Goal: Task Accomplishment & Management: Complete application form

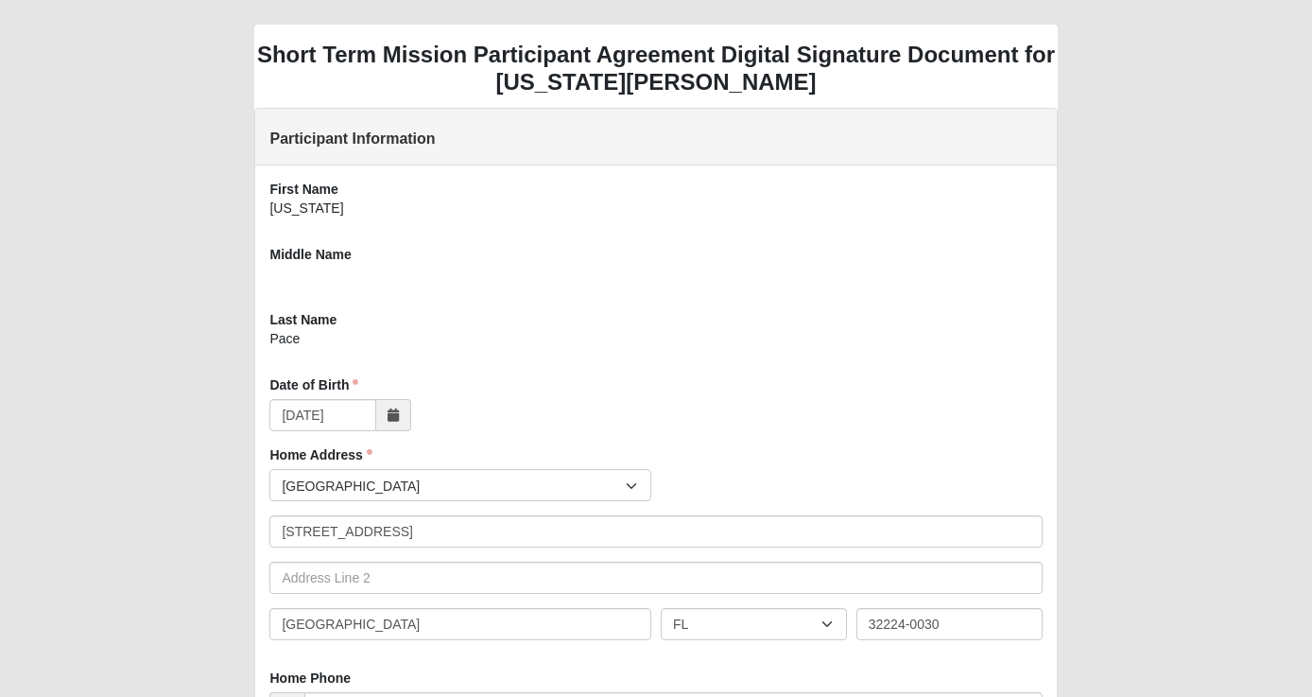
click at [396, 478] on span "United States" at bounding box center [454, 486] width 344 height 32
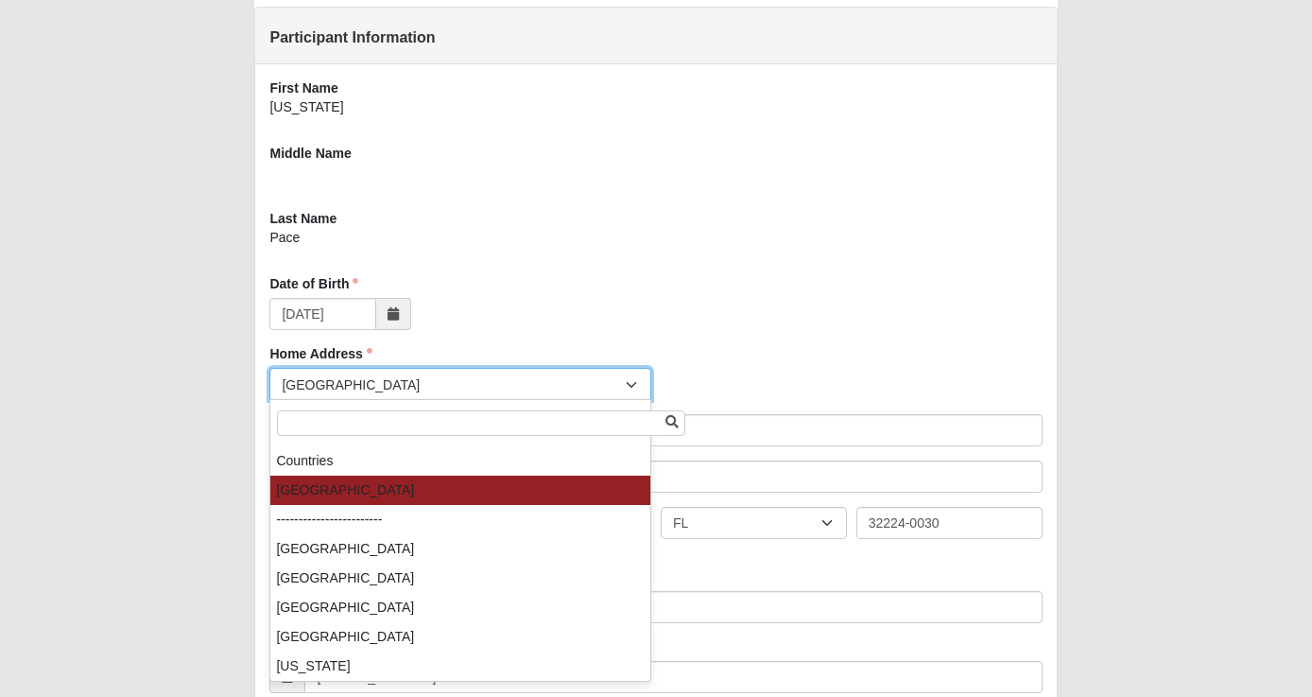
scroll to position [102, 0]
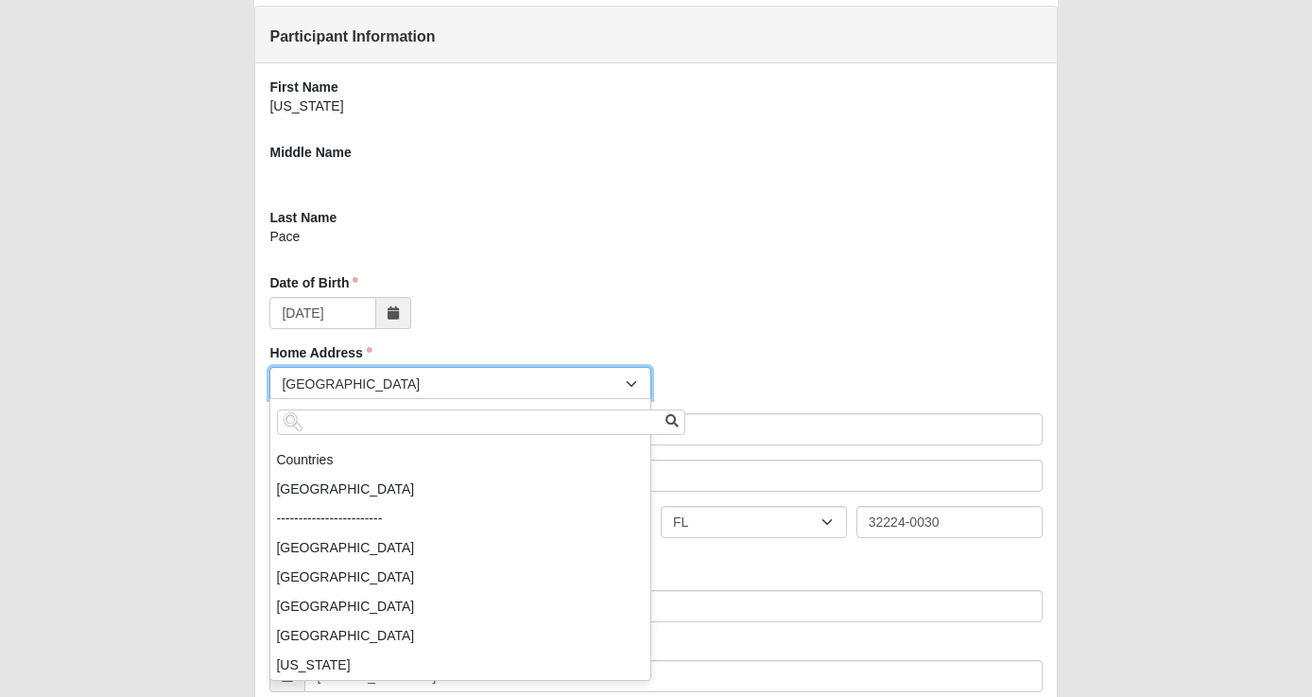
click at [784, 322] on div "[DATE]" at bounding box center [655, 313] width 773 height 32
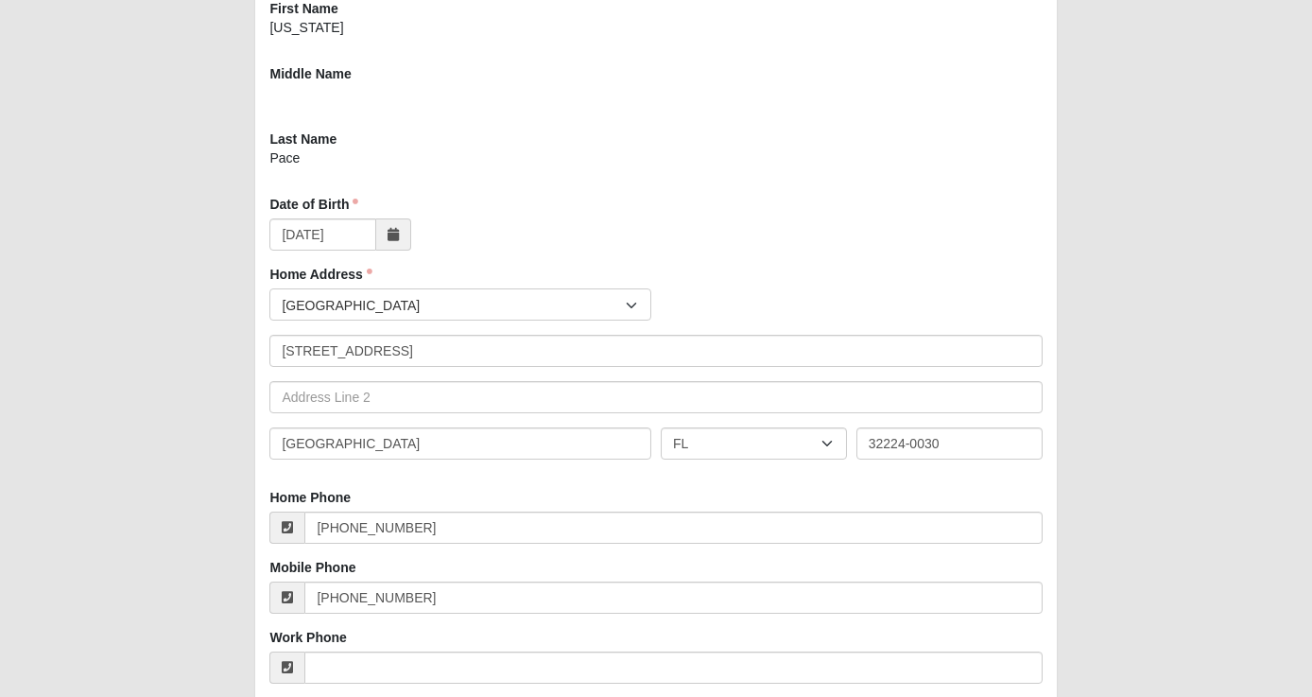
scroll to position [184, 0]
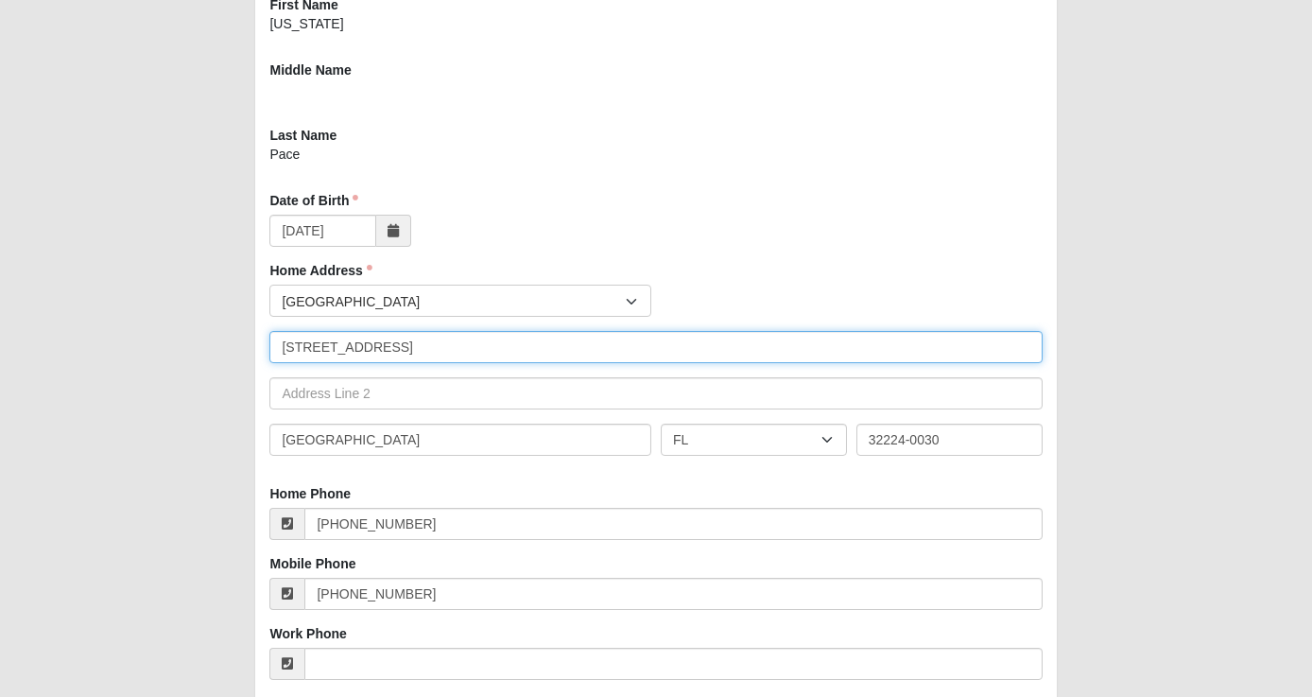
drag, startPoint x: 466, startPoint y: 348, endPoint x: 380, endPoint y: 348, distance: 86.0
click at [380, 348] on input "3650 Enso Way Apt 10315" at bounding box center [655, 347] width 773 height 32
type input "3650 Enso way"
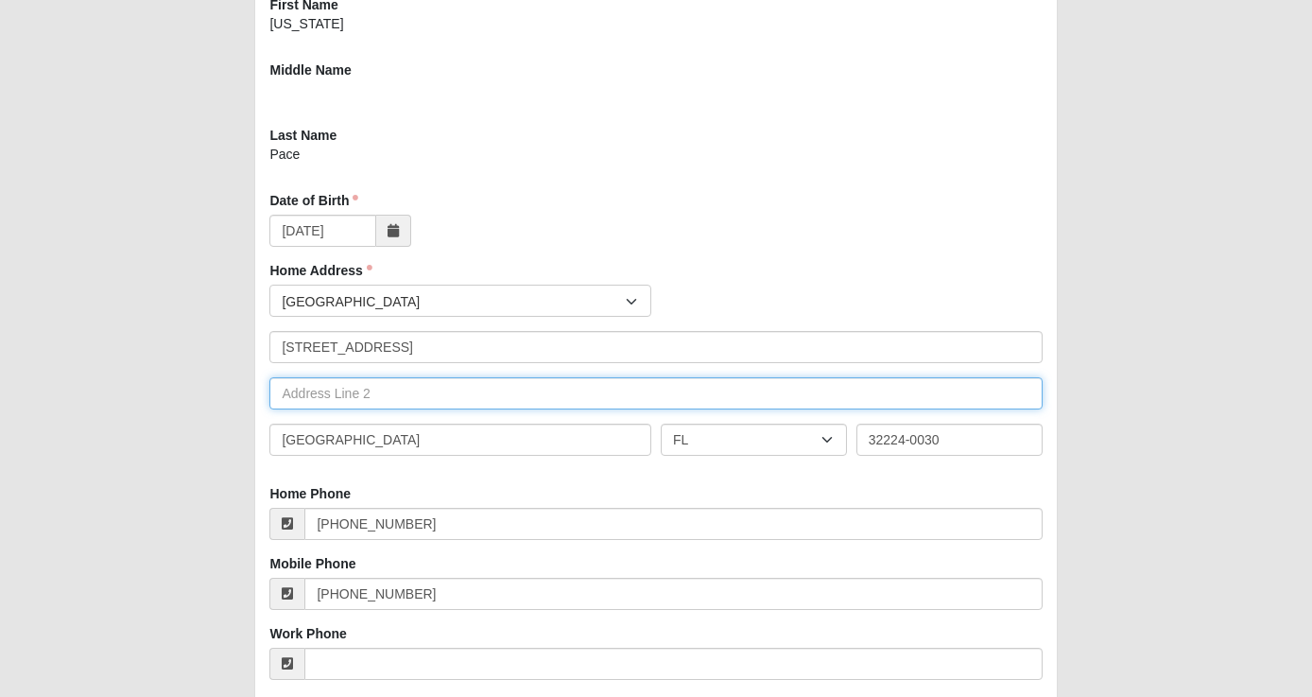
type input "Apt 10315"
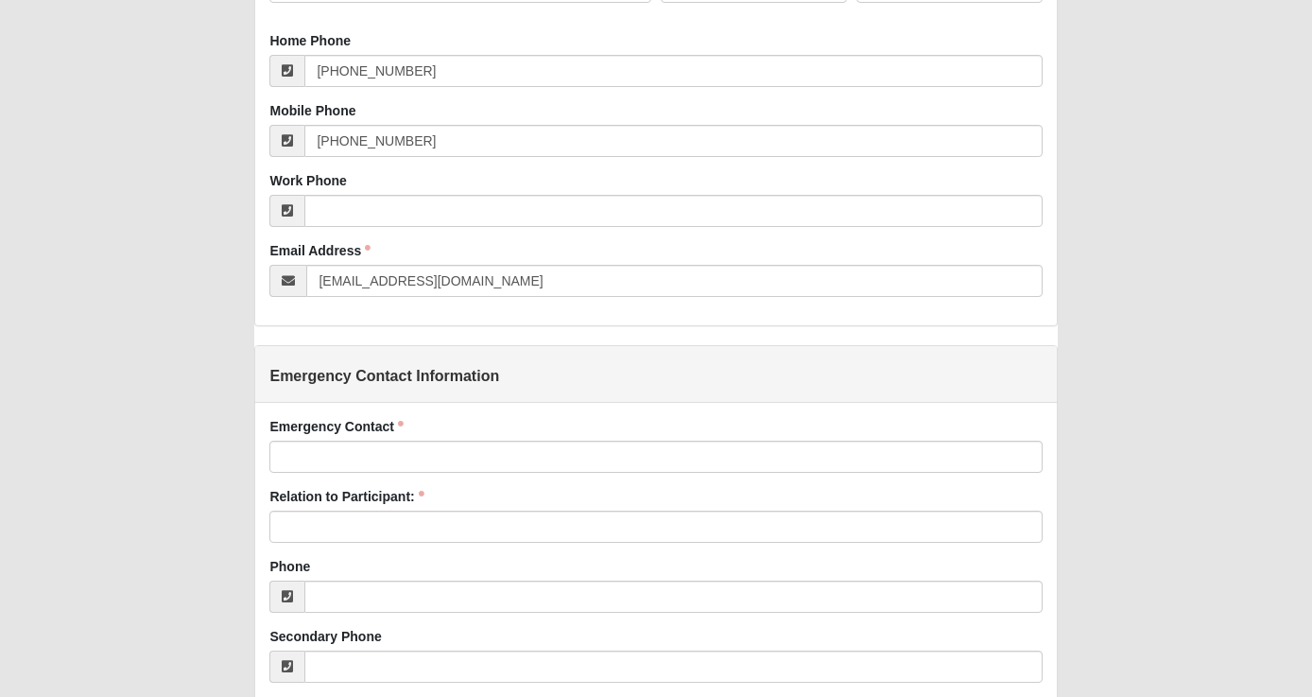
scroll to position [647, 0]
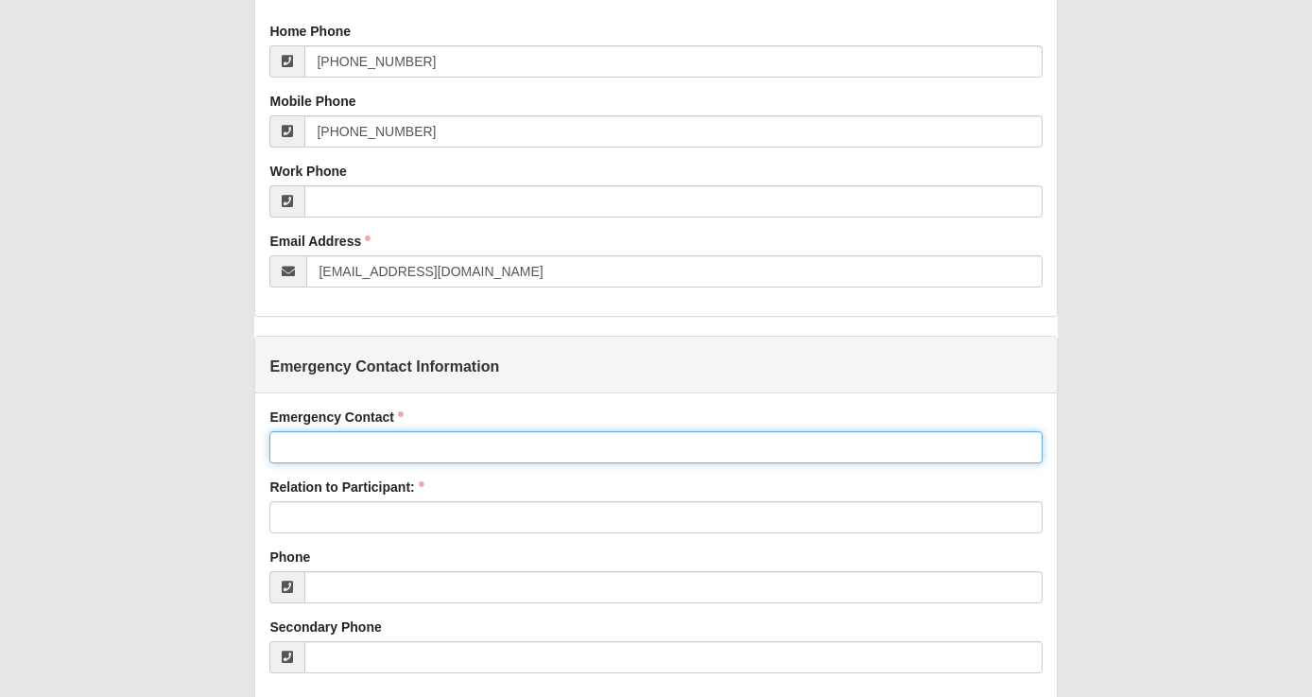
click at [389, 452] on input "Emergency Contact" at bounding box center [655, 447] width 773 height 32
type input "[PERSON_NAME]"
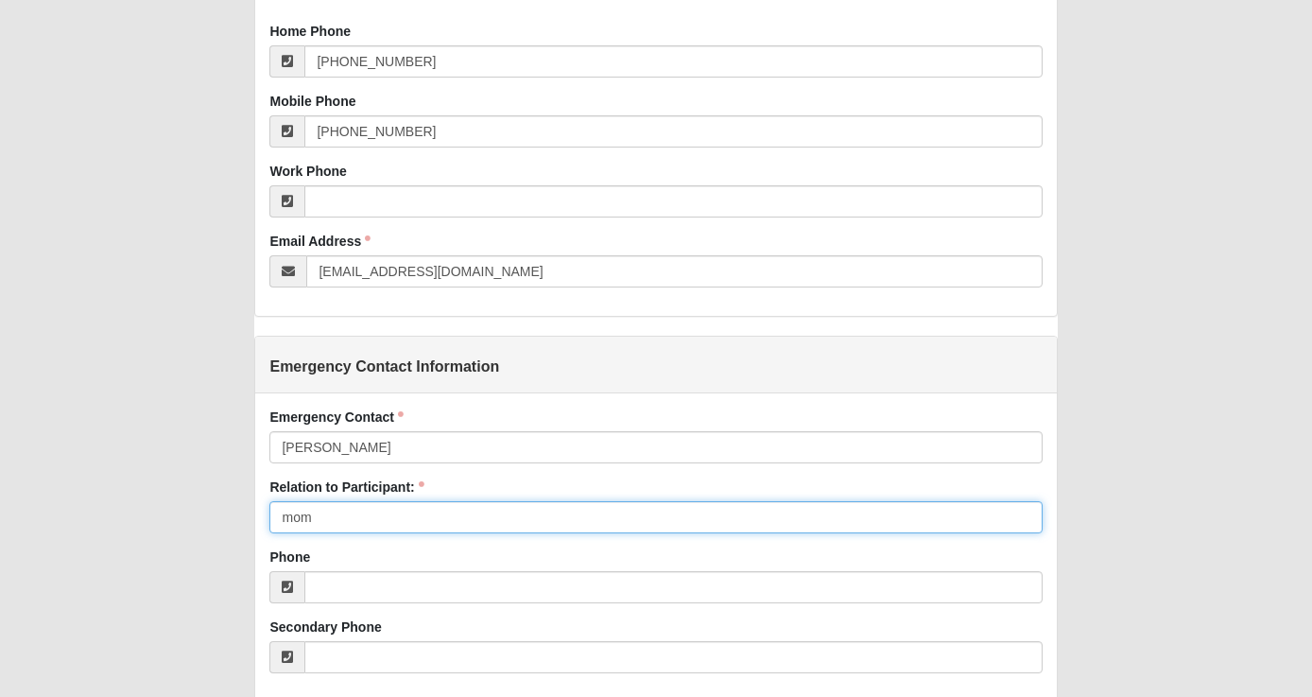
type input "mom"
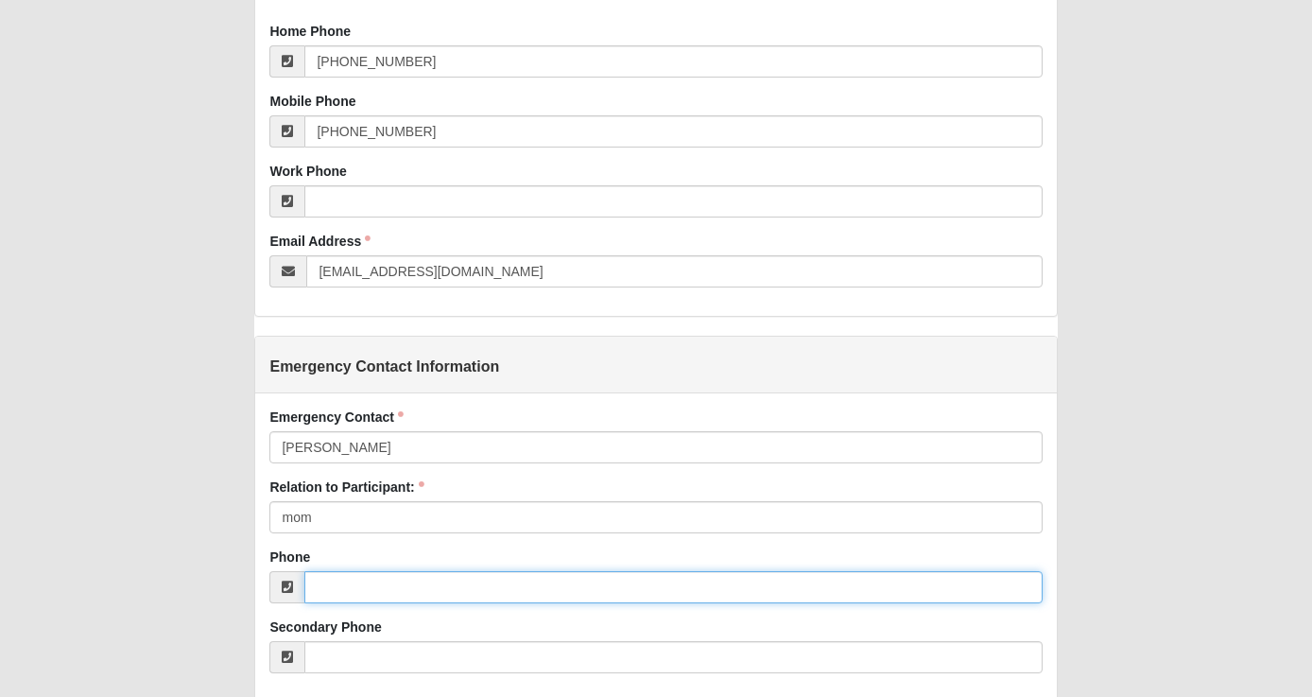
click at [369, 589] on input "Phone" at bounding box center [673, 587] width 738 height 32
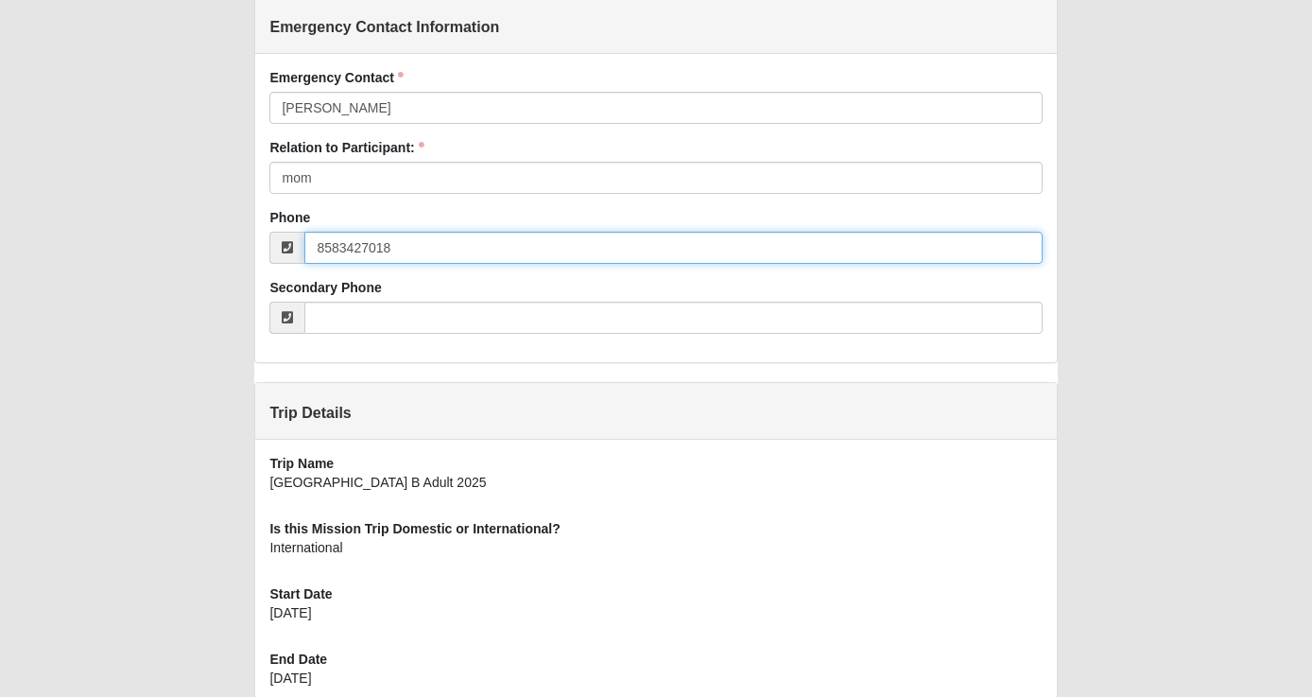
scroll to position [1151, 0]
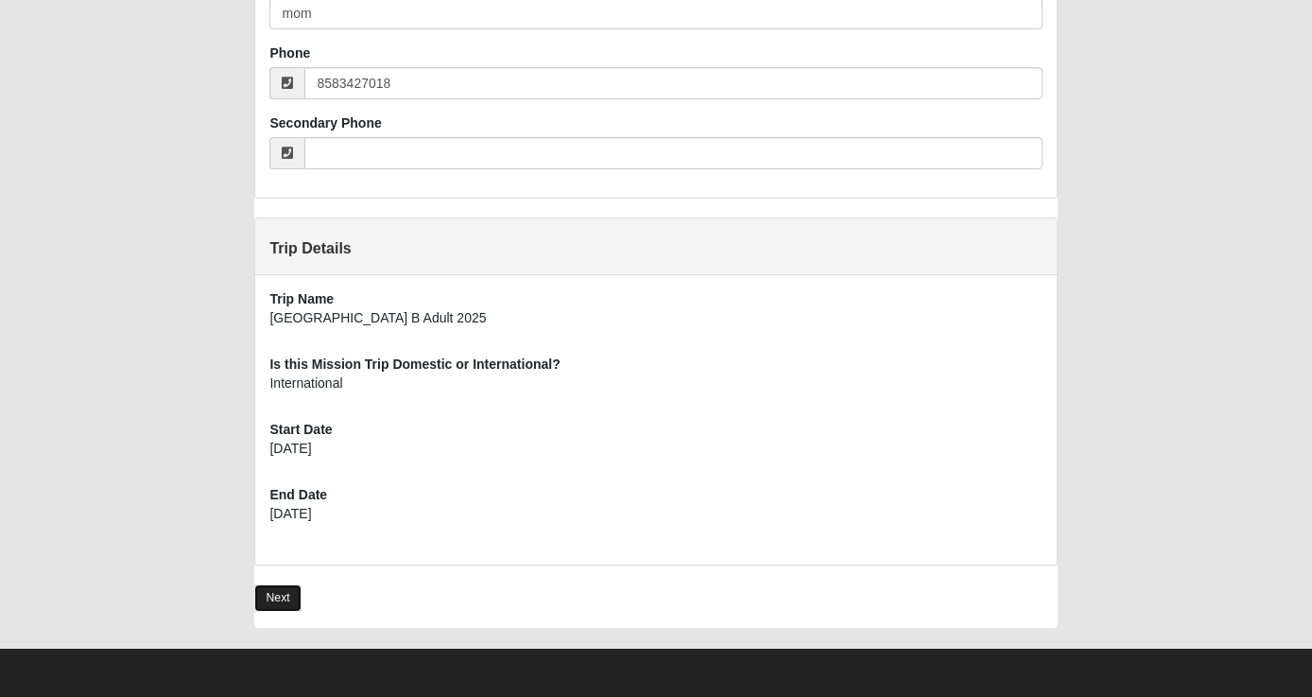
type input "[PHONE_NUMBER]"
click at [286, 597] on link "Next" at bounding box center [277, 597] width 46 height 27
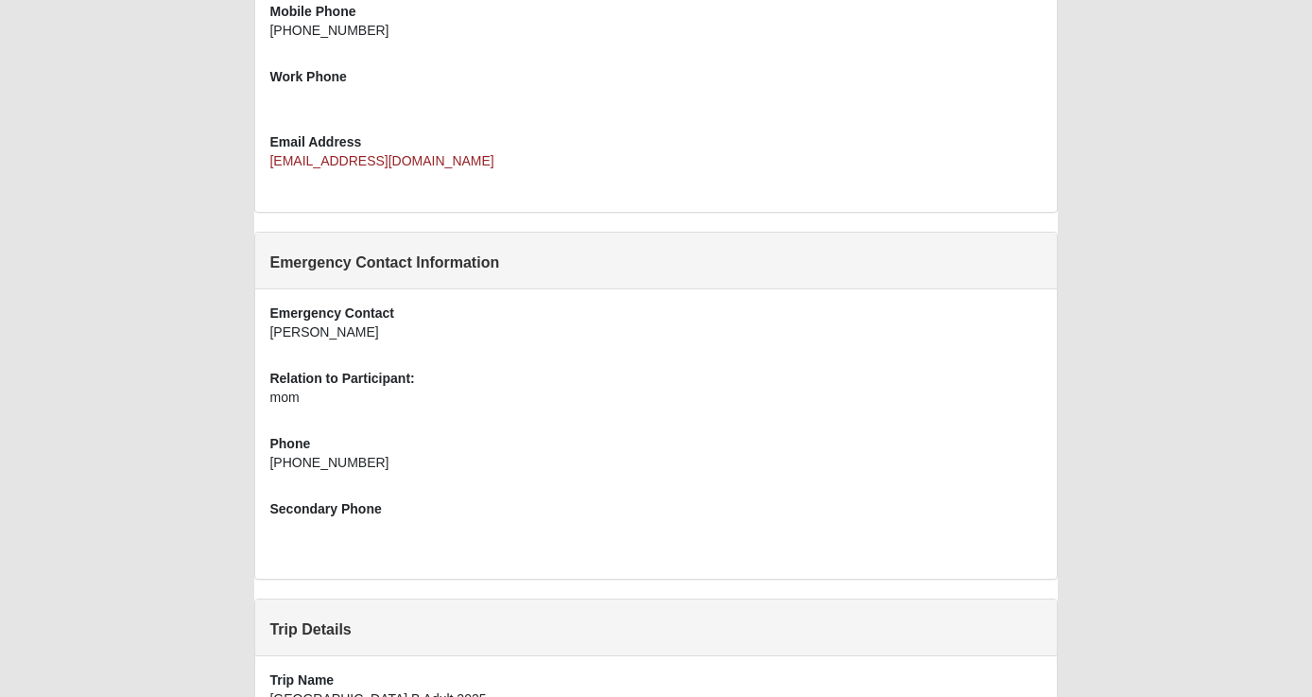
scroll to position [952, 0]
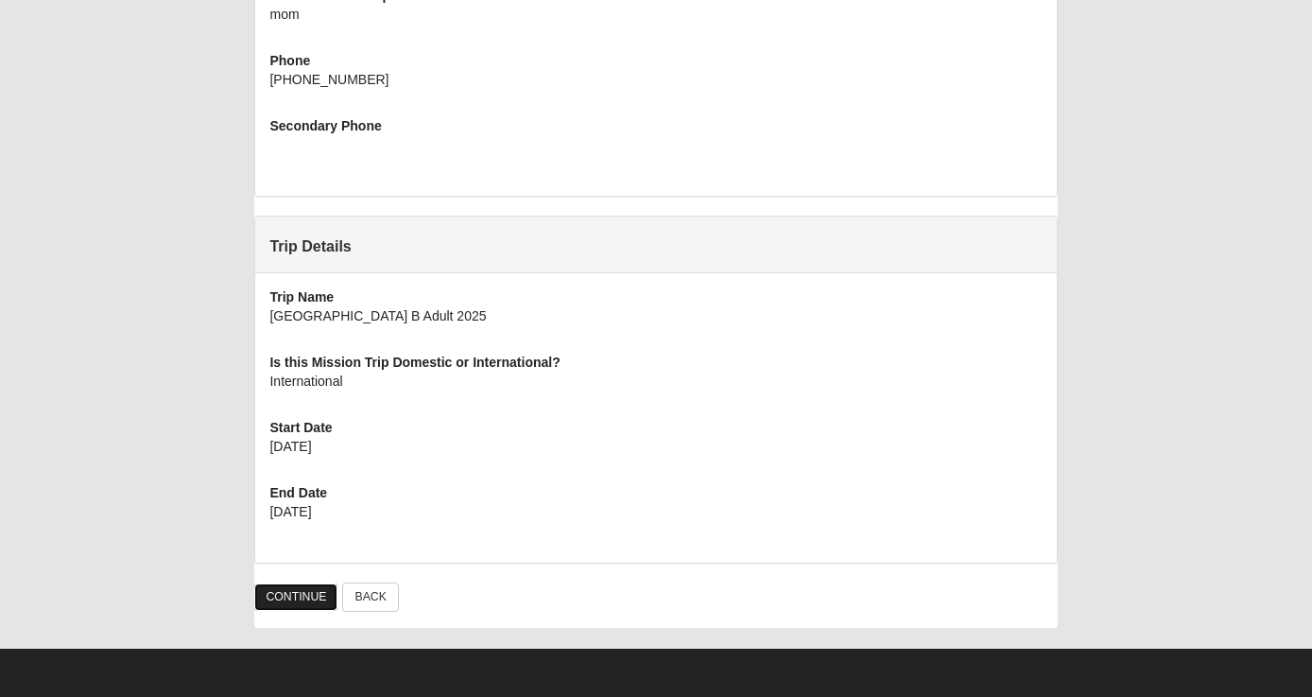
click at [300, 594] on link "CONTINUE" at bounding box center [295, 596] width 83 height 27
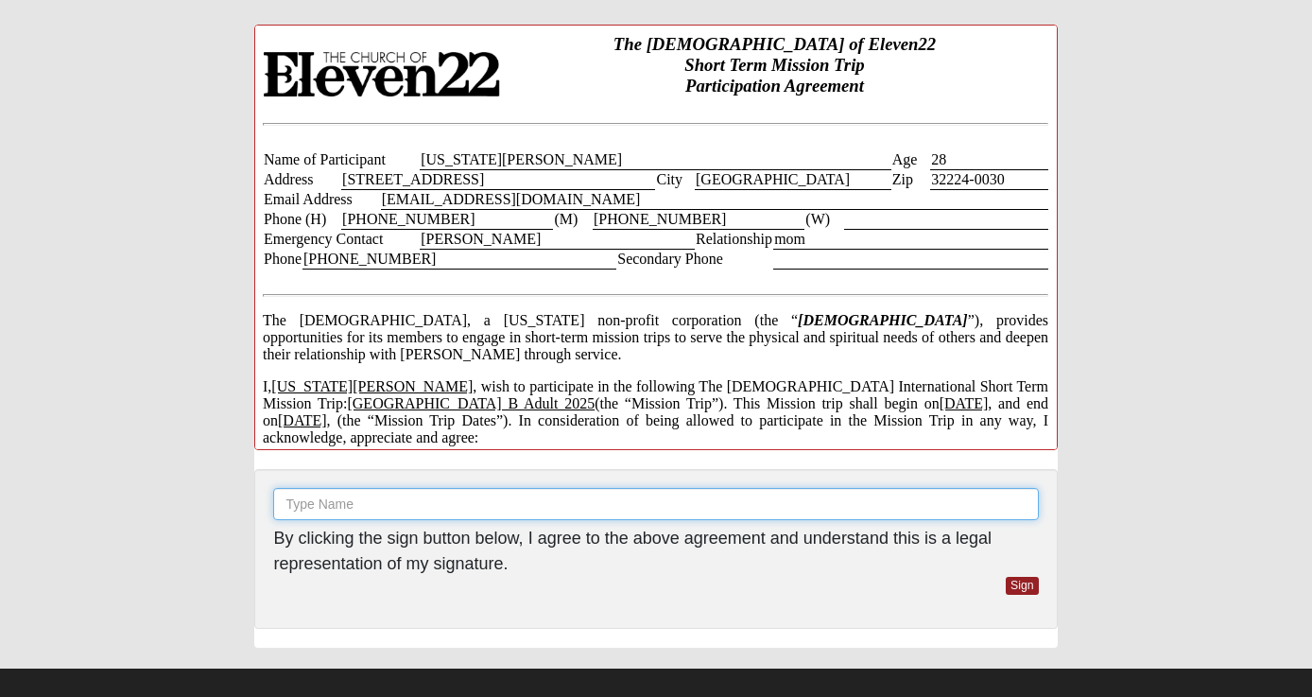
click at [417, 519] on input "text" at bounding box center [655, 504] width 765 height 32
type input "Georgia Pace"
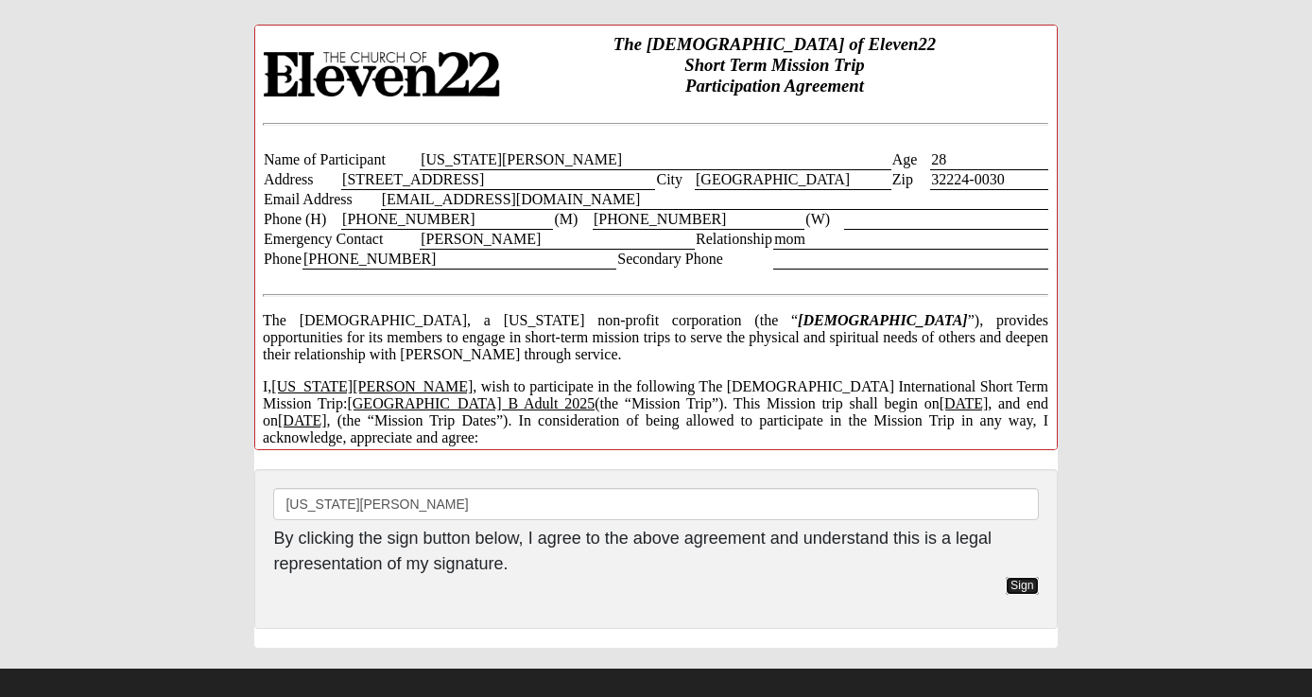
click at [1022, 579] on link "Sign" at bounding box center [1022, 586] width 33 height 18
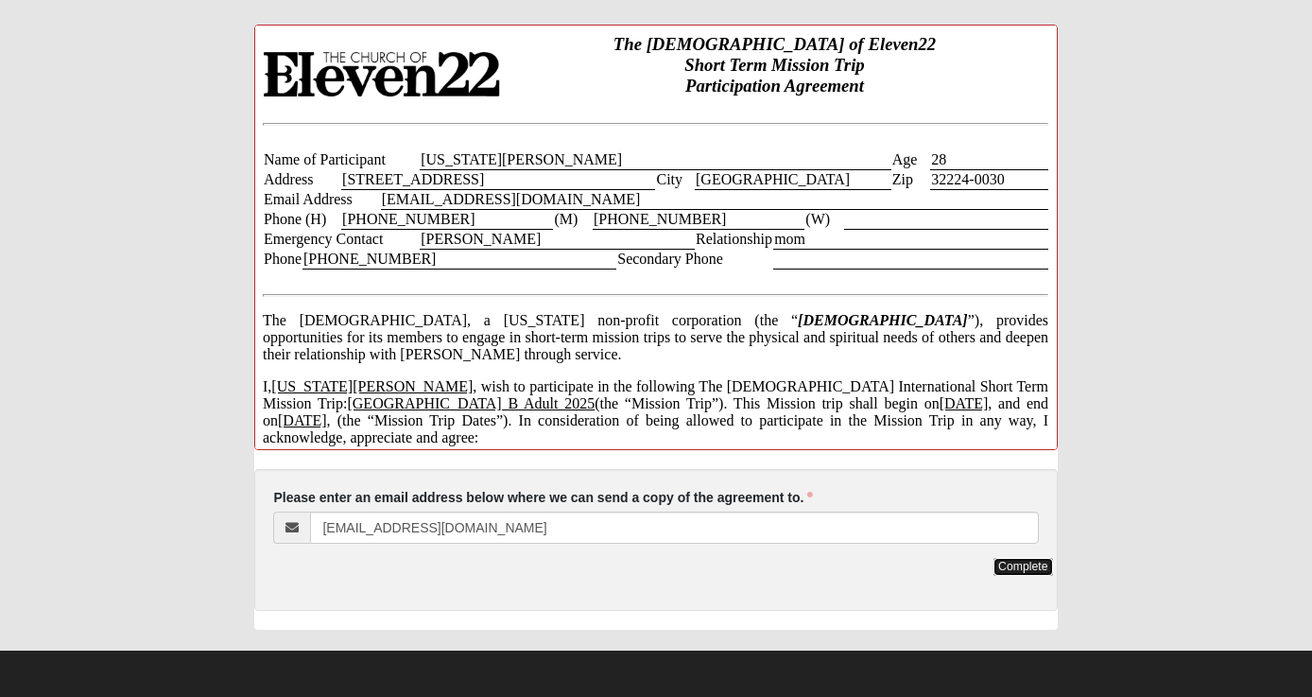
click at [1032, 567] on link "Complete" at bounding box center [1023, 567] width 59 height 18
